Goal: Entertainment & Leisure: Consume media (video, audio)

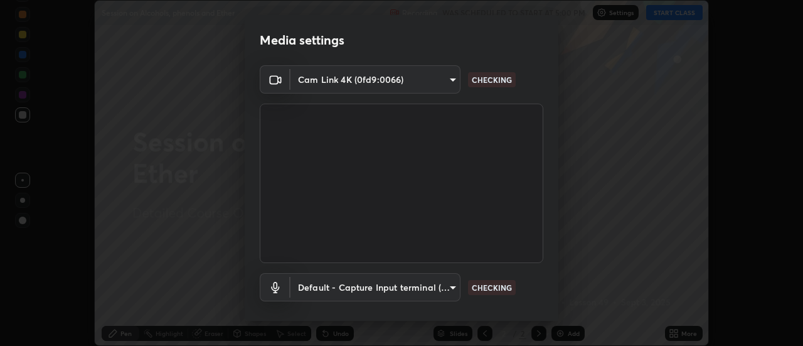
scroll to position [66, 0]
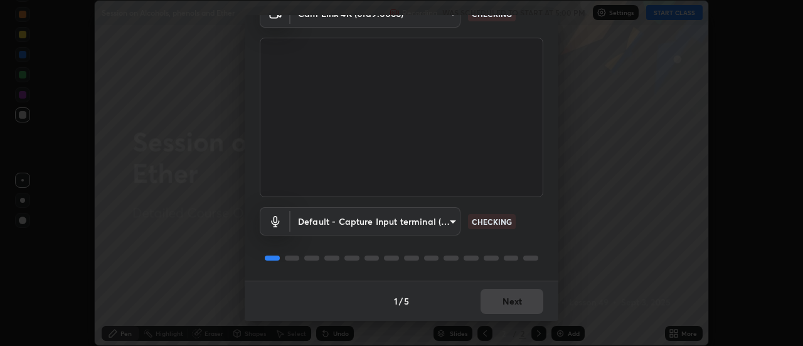
click at [516, 301] on div "1 / 5 Next" at bounding box center [402, 300] width 314 height 40
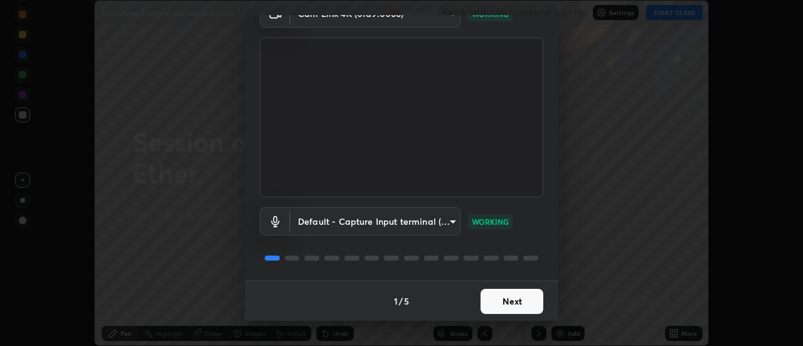
click at [515, 301] on button "Next" at bounding box center [511, 300] width 63 height 25
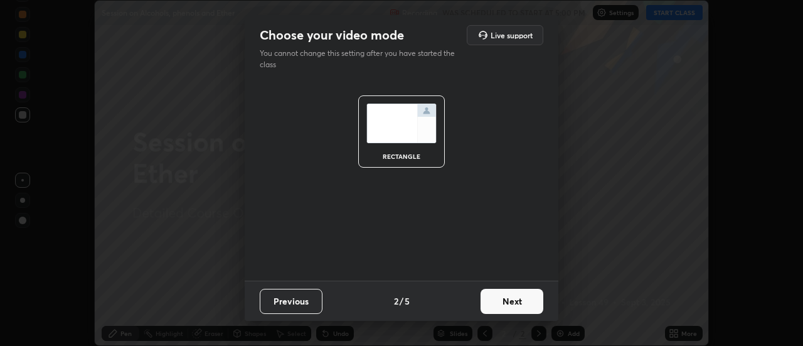
scroll to position [0, 0]
click at [516, 303] on button "Next" at bounding box center [511, 300] width 63 height 25
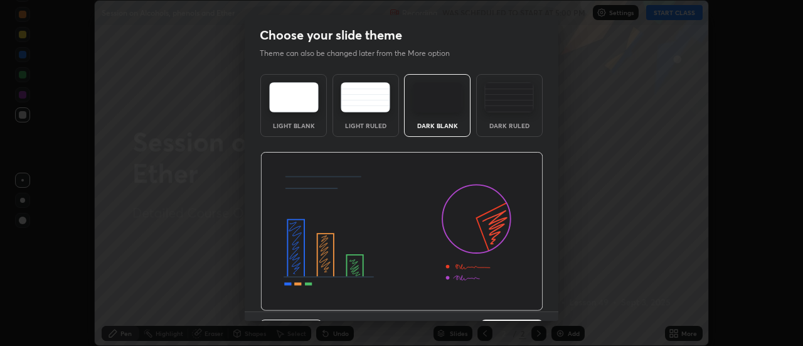
click at [515, 304] on img at bounding box center [401, 231] width 283 height 159
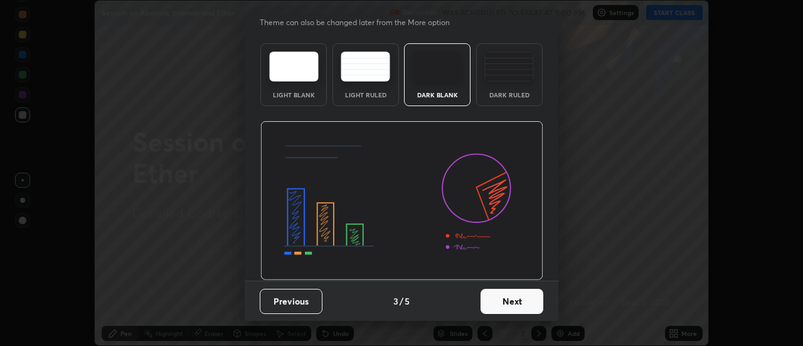
click at [510, 299] on button "Next" at bounding box center [511, 300] width 63 height 25
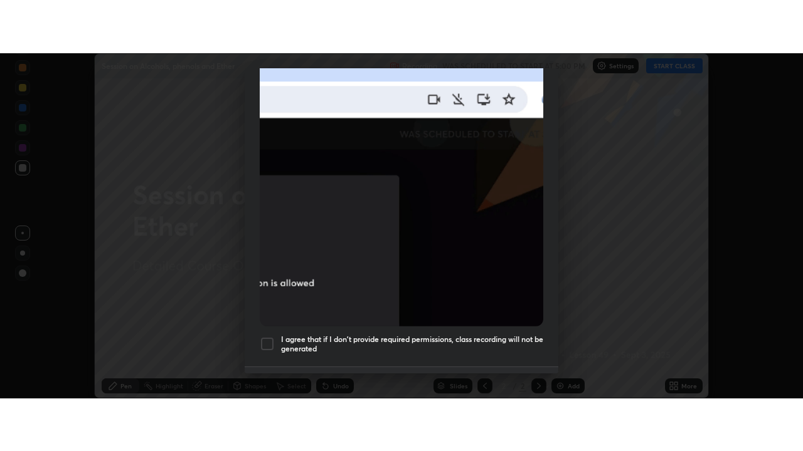
scroll to position [322, 0]
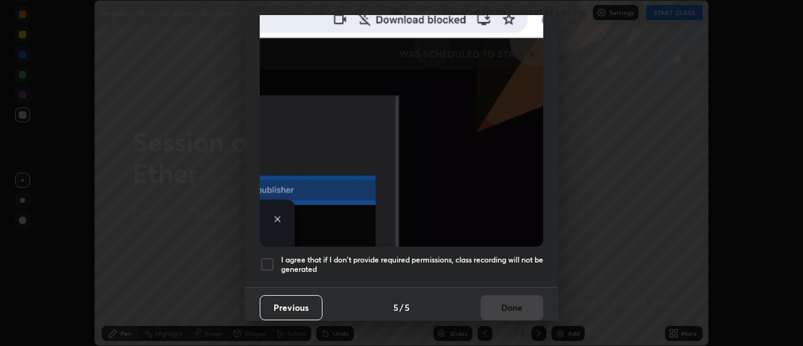
click at [507, 257] on h5 "I agree that if I don't provide required permissions, class recording will not …" at bounding box center [412, 264] width 262 height 19
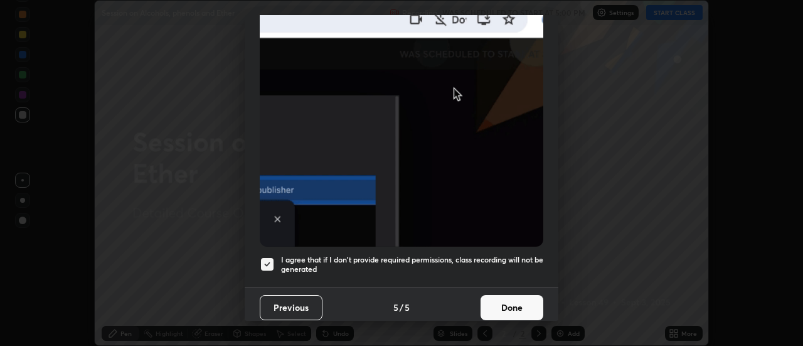
click at [517, 299] on button "Done" at bounding box center [511, 307] width 63 height 25
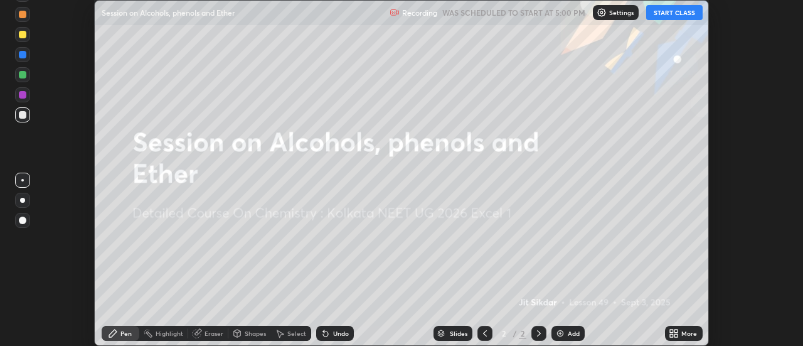
click at [674, 11] on button "START CLASS" at bounding box center [674, 12] width 56 height 15
click at [687, 332] on div "More" at bounding box center [689, 333] width 16 height 6
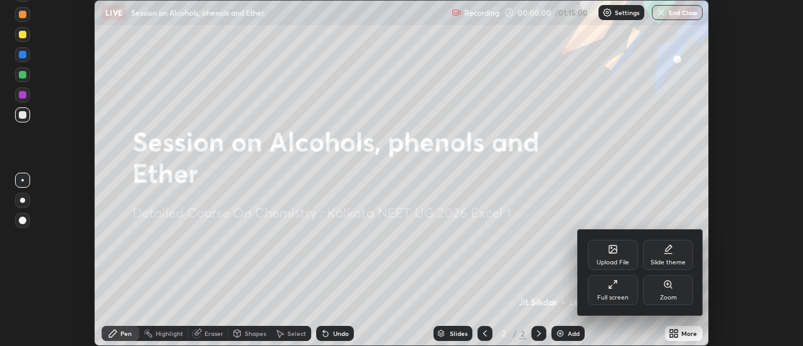
click at [625, 288] on div "Full screen" at bounding box center [613, 290] width 50 height 30
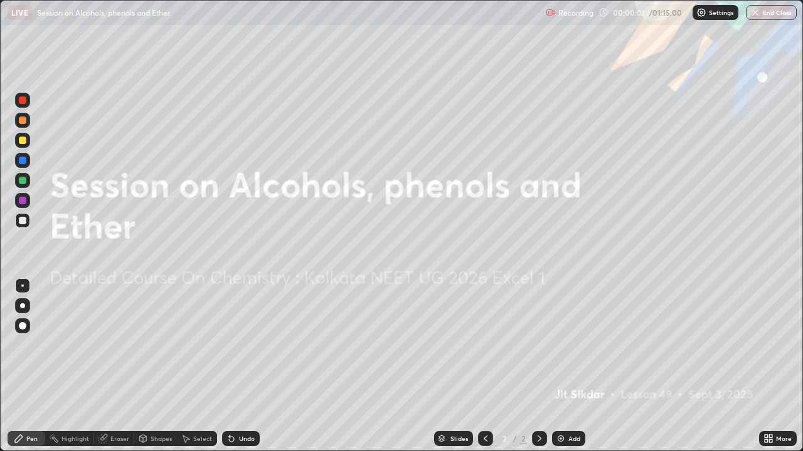
scroll to position [451, 803]
click at [717, 14] on p "Settings" at bounding box center [721, 12] width 24 height 6
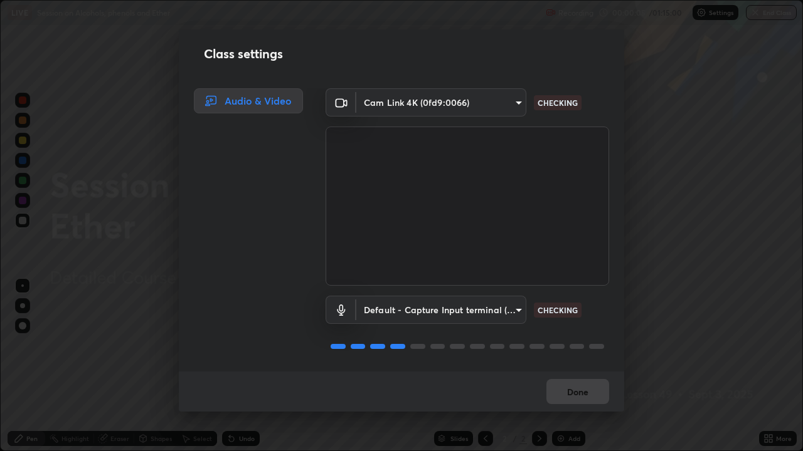
scroll to position [1, 0]
click at [581, 345] on div "Done" at bounding box center [401, 392] width 445 height 40
click at [580, 345] on div "Done" at bounding box center [401, 392] width 445 height 40
click at [584, 345] on button "Done" at bounding box center [577, 391] width 63 height 25
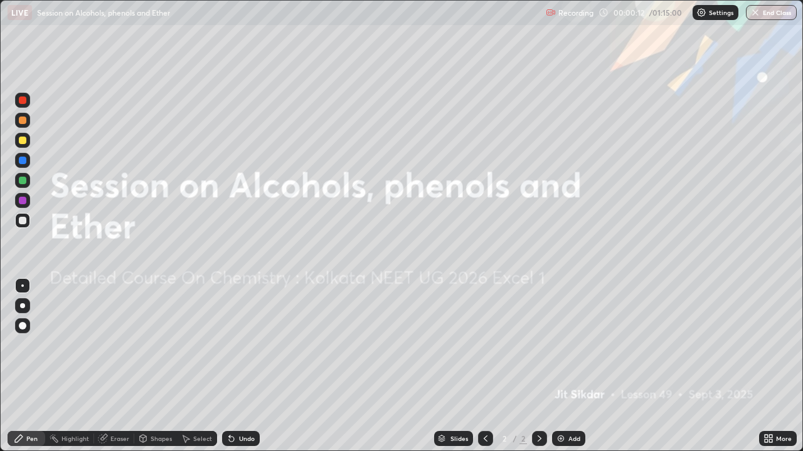
click at [571, 345] on div "Add" at bounding box center [568, 438] width 33 height 15
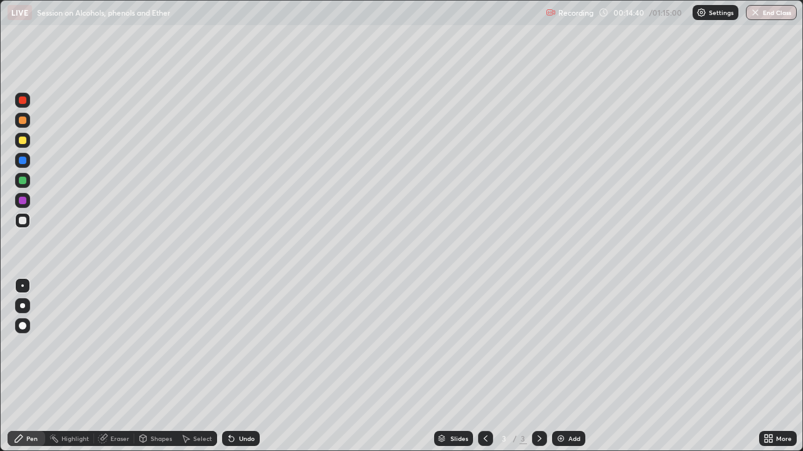
click at [573, 345] on div "Add" at bounding box center [574, 439] width 12 height 6
click at [486, 345] on icon at bounding box center [485, 439] width 10 height 10
click at [543, 345] on div at bounding box center [539, 438] width 15 height 15
click at [489, 345] on div at bounding box center [485, 438] width 15 height 15
click at [538, 345] on icon at bounding box center [539, 439] width 10 height 10
